Goal: Information Seeking & Learning: Understand process/instructions

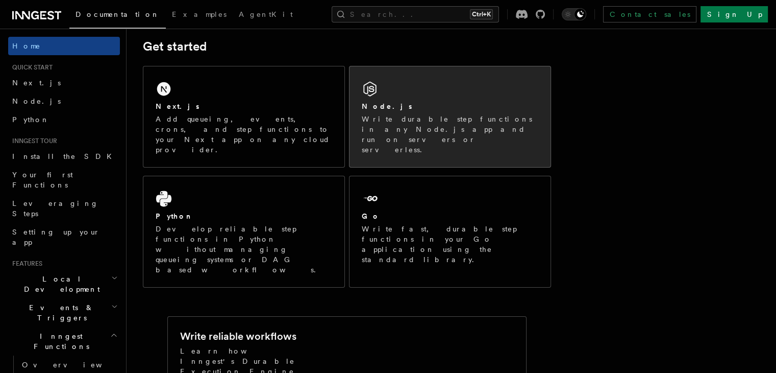
scroll to position [147, 0]
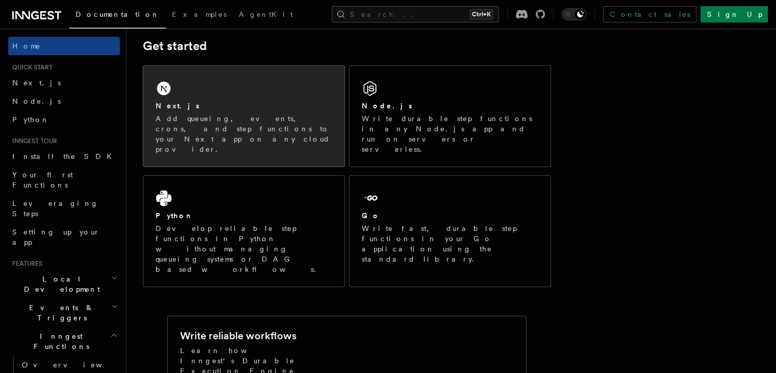
click at [256, 93] on div "Next.js Add queueing, events, crons, and step functions to your Next app on any…" at bounding box center [243, 116] width 201 height 101
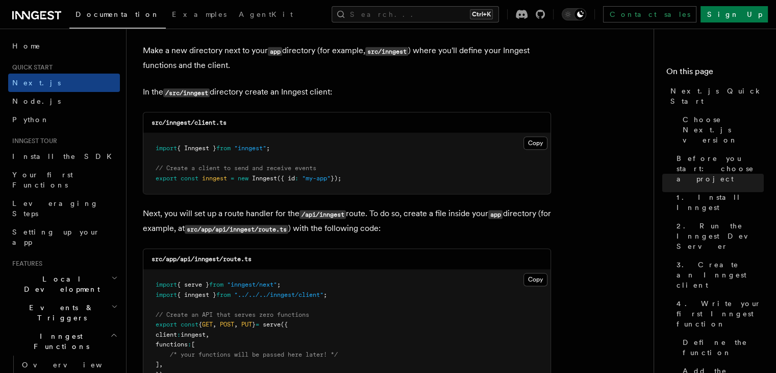
scroll to position [1267, 0]
drag, startPoint x: 359, startPoint y: 182, endPoint x: 146, endPoint y: 151, distance: 215.6
click at [146, 151] on pre "import { Inngest } from "inngest" ; // Create a client to send and receive even…" at bounding box center [346, 163] width 407 height 60
copy code "import { Inngest } from "inngest" ; // Create a client to send and receive even…"
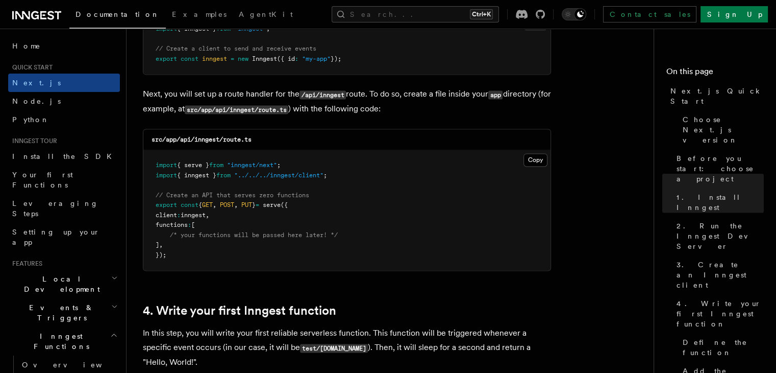
scroll to position [1385, 0]
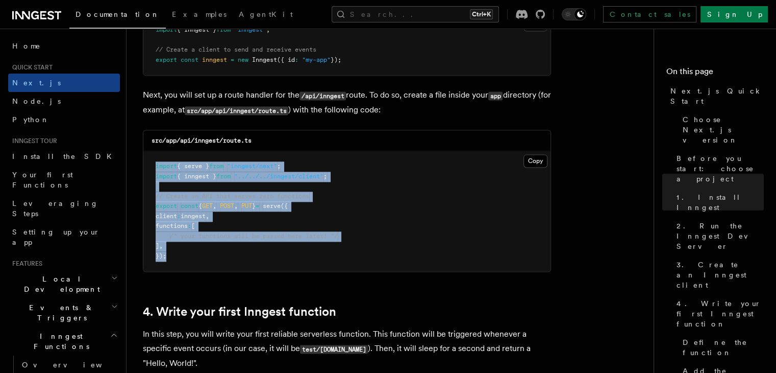
drag, startPoint x: 174, startPoint y: 262, endPoint x: 152, endPoint y: 164, distance: 100.4
click at [152, 164] on pre "import { serve } from "inngest/next" ; import { inngest } from "../../../innges…" at bounding box center [346, 211] width 407 height 120
copy code "import { serve } from "inngest/next" ; import { inngest } from "../../../innges…"
